Goal: Task Accomplishment & Management: Manage account settings

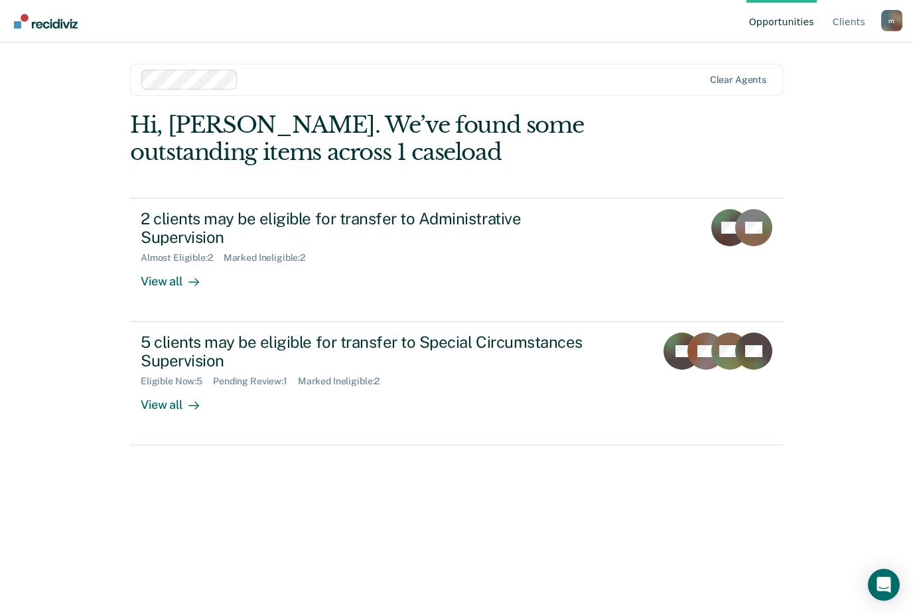
click at [357, 214] on div "2 clients may be eligible for transfer to Administrative Supervision" at bounding box center [374, 228] width 466 height 38
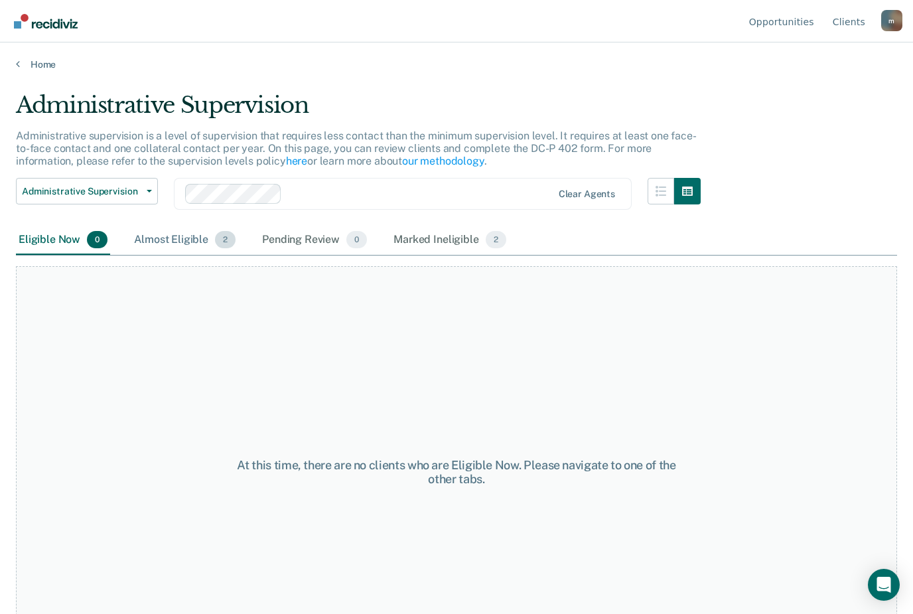
click at [178, 235] on div "Almost Eligible 2" at bounding box center [184, 240] width 107 height 29
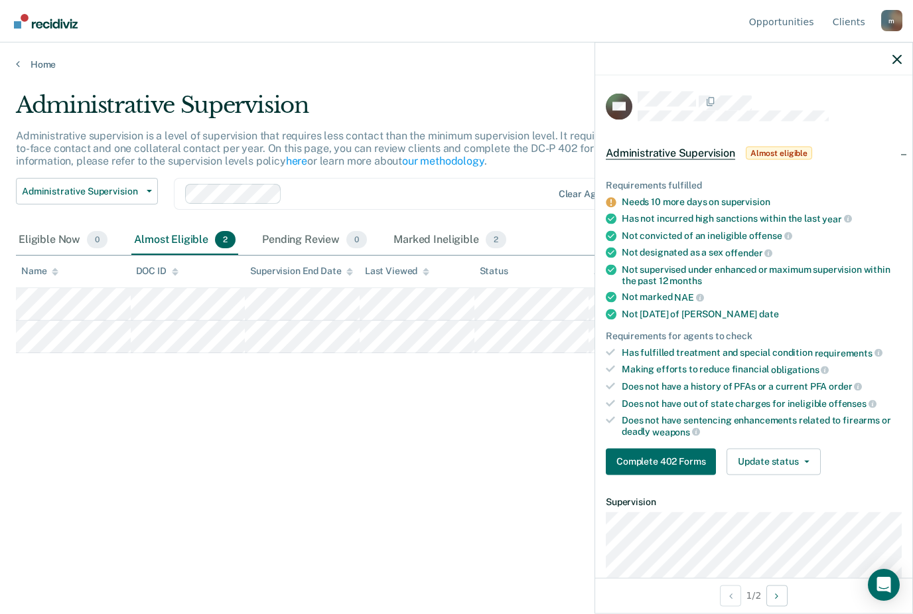
click at [897, 61] on icon "button" at bounding box center [896, 58] width 9 height 9
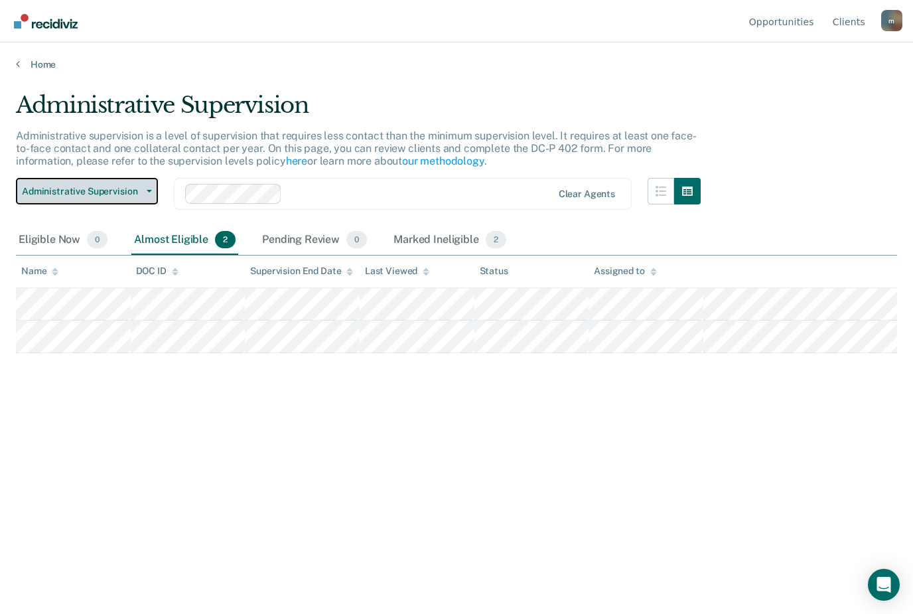
click at [96, 194] on span "Administrative Supervision" at bounding box center [81, 191] width 119 height 11
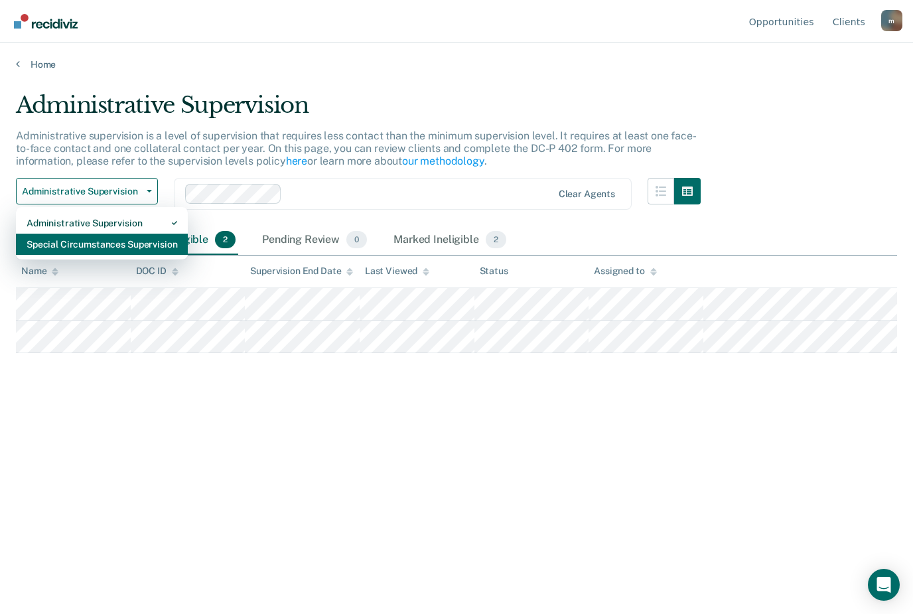
click at [67, 247] on div "Special Circumstances Supervision" at bounding box center [102, 243] width 151 height 21
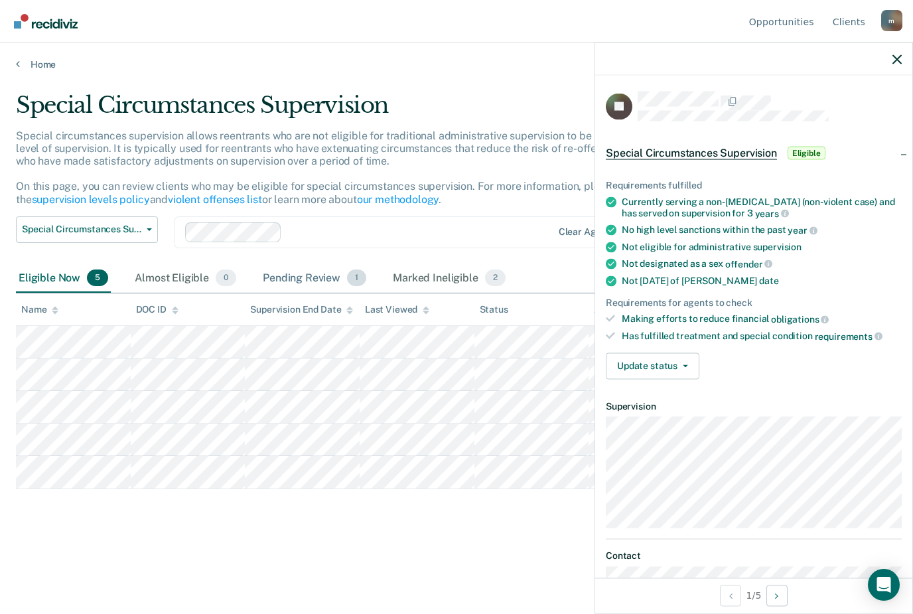
click at [315, 278] on div "Pending Review 1" at bounding box center [314, 278] width 109 height 29
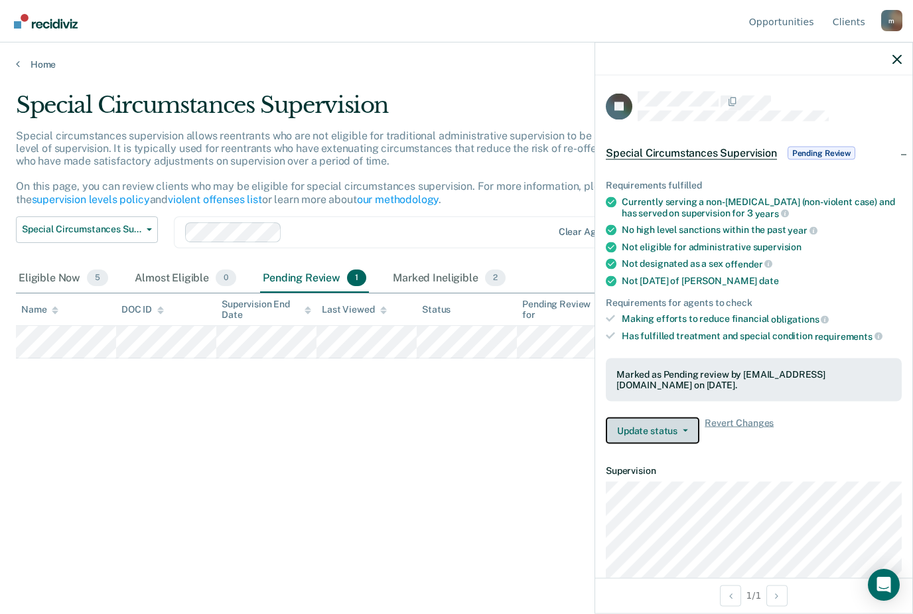
click at [686, 417] on button "Update status" at bounding box center [653, 430] width 94 height 27
click at [791, 465] on dt "Supervision" at bounding box center [754, 470] width 296 height 11
click at [512, 413] on div "Special Circumstances Supervision Special circumstances supervision allows reen…" at bounding box center [456, 303] width 881 height 423
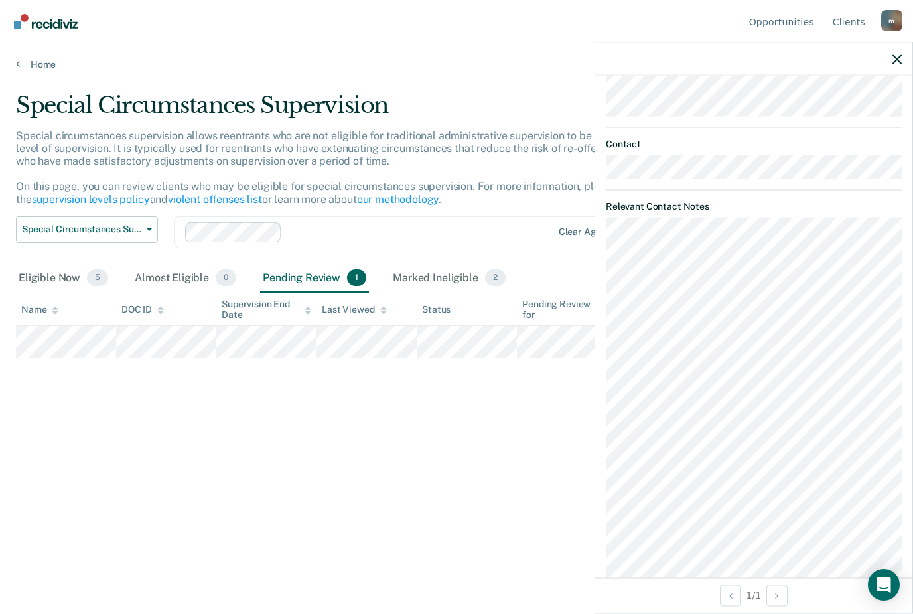
scroll to position [474, 0]
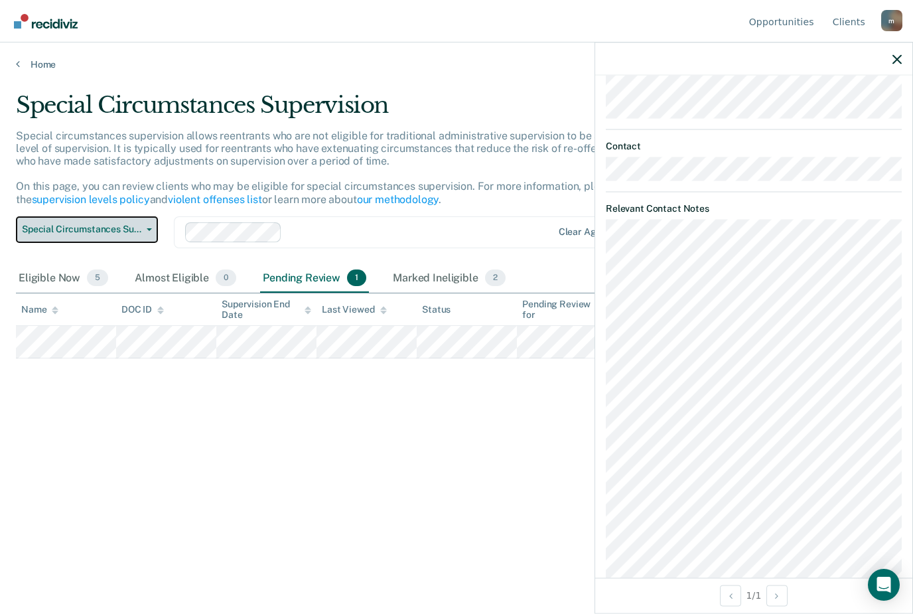
click at [130, 233] on button "Special Circumstances Supervision" at bounding box center [87, 229] width 142 height 27
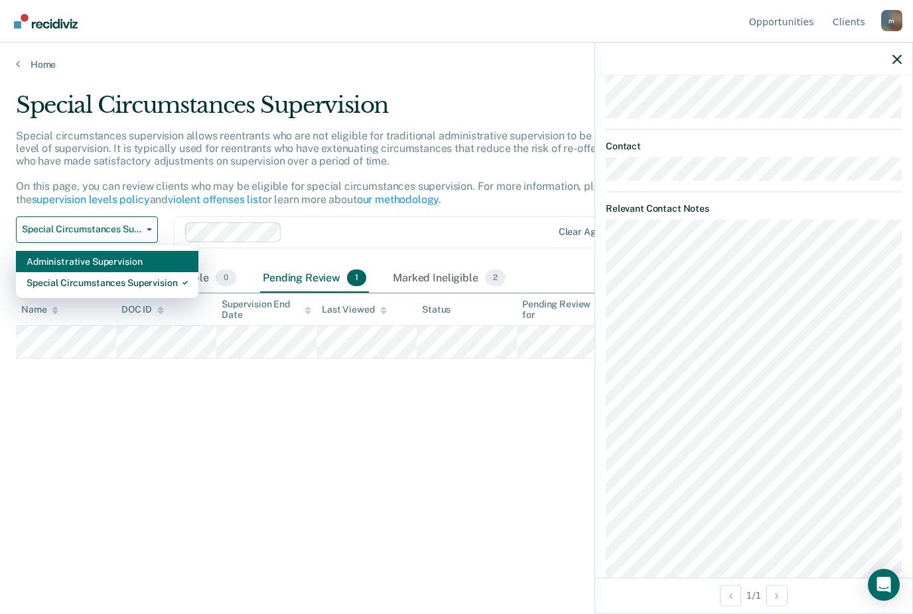
click at [123, 257] on div "Administrative Supervision" at bounding box center [107, 261] width 161 height 21
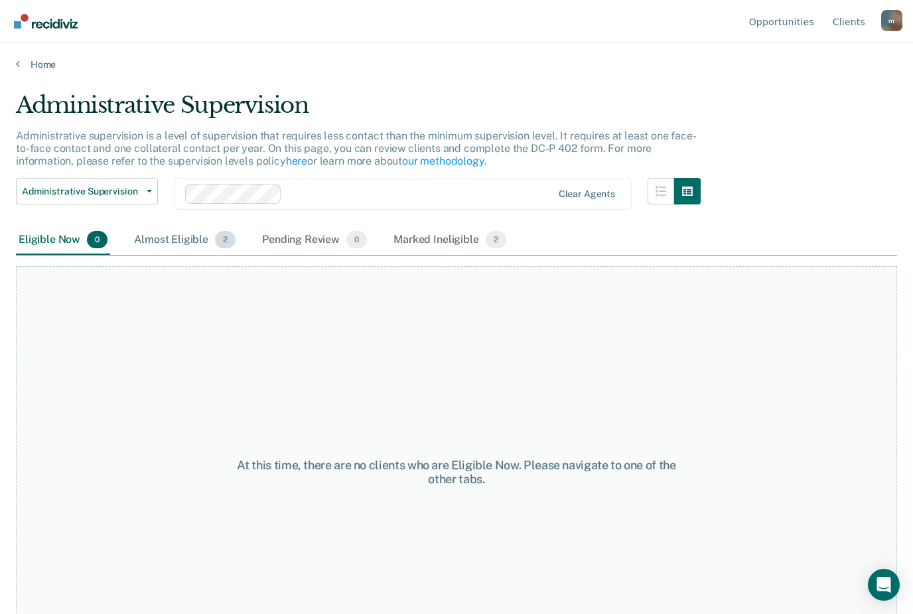
click at [218, 239] on span "2" at bounding box center [225, 239] width 21 height 17
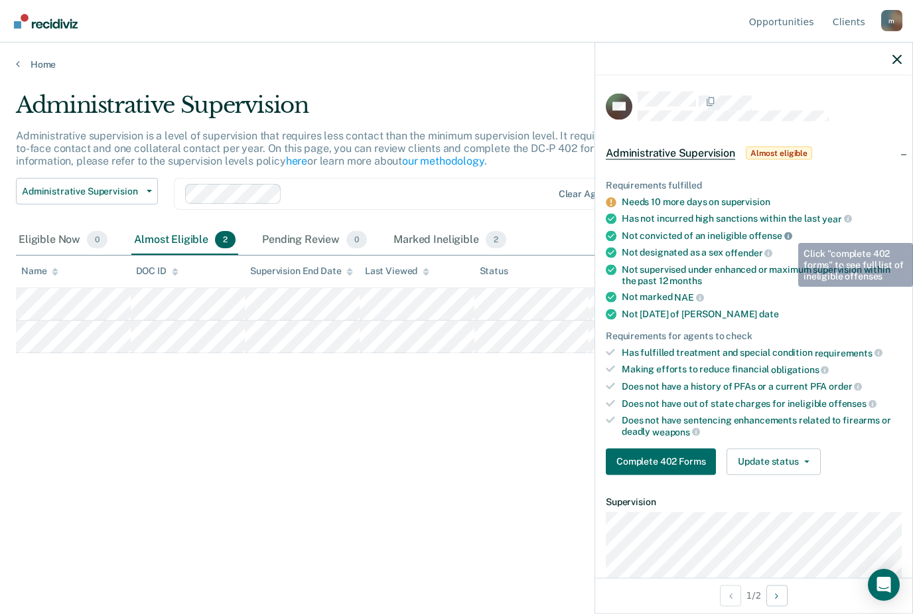
click at [788, 233] on icon at bounding box center [788, 236] width 8 height 8
